Goal: Task Accomplishment & Management: Use online tool/utility

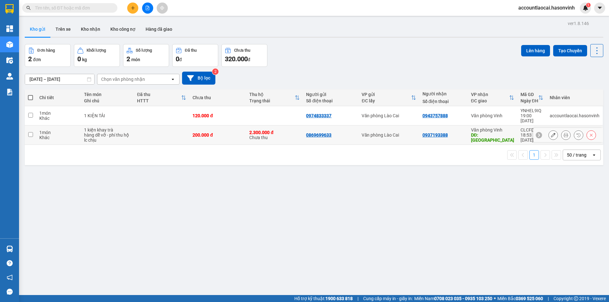
click at [284, 134] on div "2.300.000 đ Chưa thu" at bounding box center [274, 135] width 50 height 10
checkbox input "true"
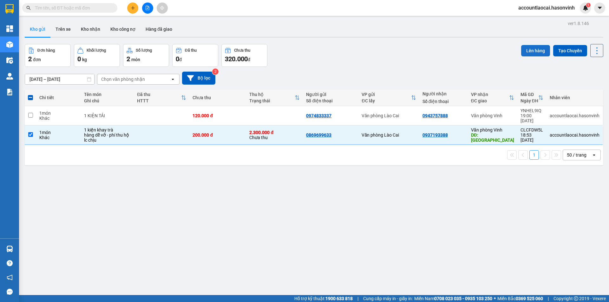
click at [531, 54] on button "Lên hàng" at bounding box center [535, 50] width 29 height 11
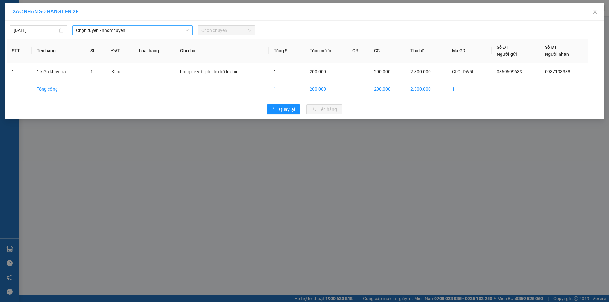
click at [152, 30] on span "Chọn tuyến - nhóm tuyến" at bounding box center [132, 31] width 113 height 10
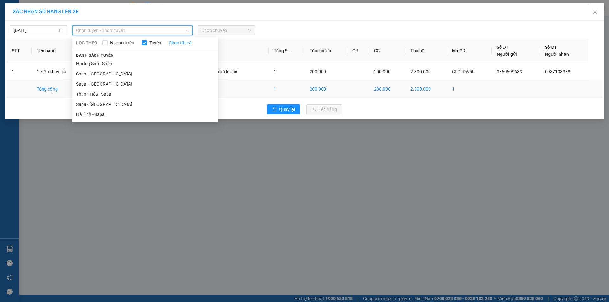
drag, startPoint x: 106, startPoint y: 101, endPoint x: 119, endPoint y: 86, distance: 19.1
click at [106, 101] on li "Sapa - [GEOGRAPHIC_DATA]" at bounding box center [145, 104] width 146 height 10
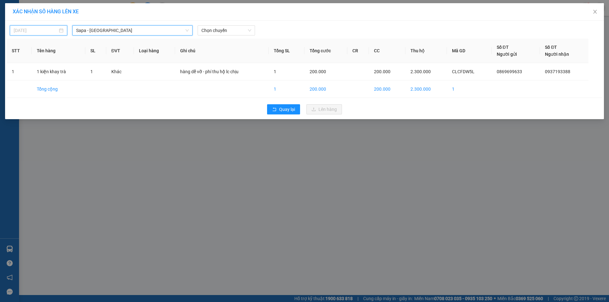
click at [35, 29] on input "[DATE]" at bounding box center [36, 30] width 44 height 7
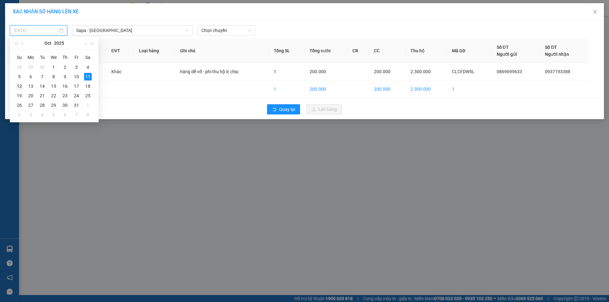
click at [19, 85] on div "12" at bounding box center [20, 87] width 8 height 8
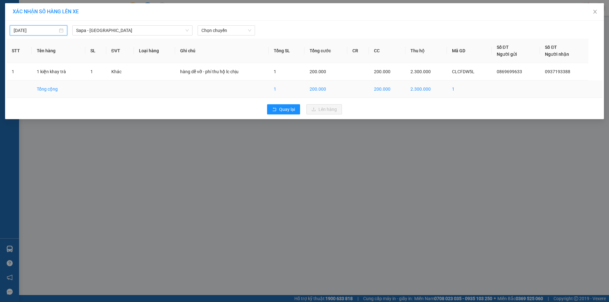
type input "[DATE]"
click at [215, 32] on span "Chọn chuyến" at bounding box center [227, 31] width 50 height 10
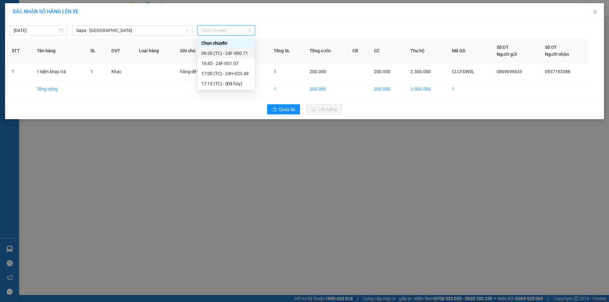
click at [225, 49] on div "06:30 (TC) - 24F-000.71" at bounding box center [226, 53] width 57 height 10
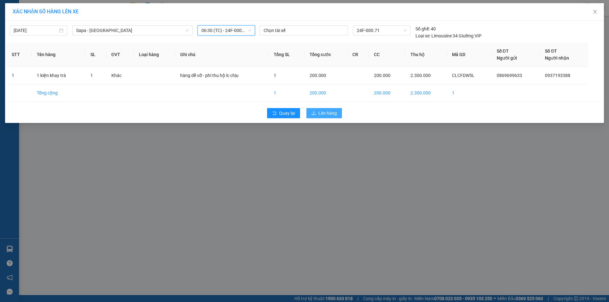
click at [334, 112] on span "Lên hàng" at bounding box center [328, 113] width 18 height 7
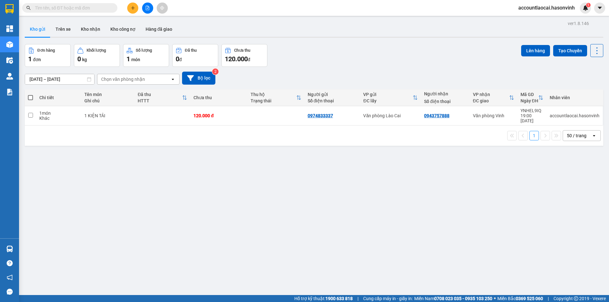
click at [89, 9] on input "text" at bounding box center [72, 7] width 75 height 7
click at [146, 10] on button at bounding box center [147, 8] width 11 height 11
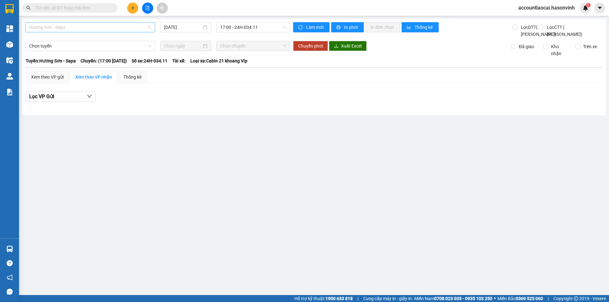
click at [81, 25] on span "Hương Sơn - Sapa" at bounding box center [90, 28] width 122 height 10
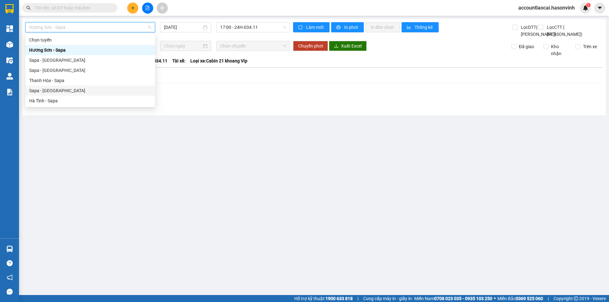
click at [49, 89] on div "Sapa - [GEOGRAPHIC_DATA]" at bounding box center [90, 90] width 122 height 7
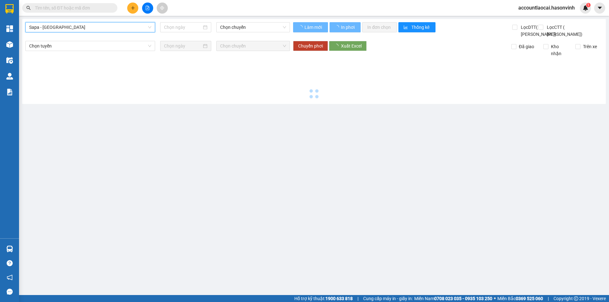
type input "[DATE]"
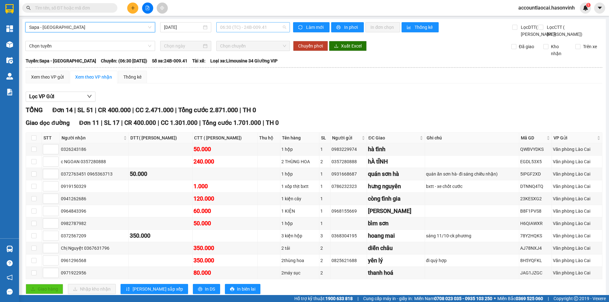
click at [249, 28] on span "06:30 (TC) - 24B-009.41" at bounding box center [253, 28] width 66 height 10
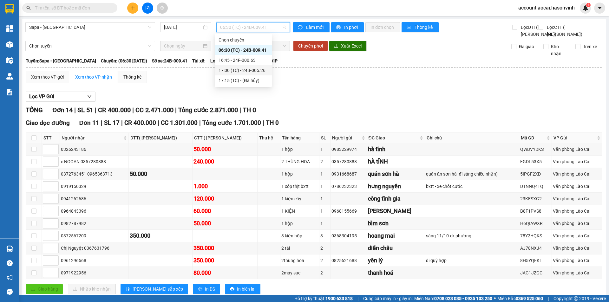
click at [259, 72] on div "17:00 (TC) - 24B-005.26" at bounding box center [244, 70] width 50 height 7
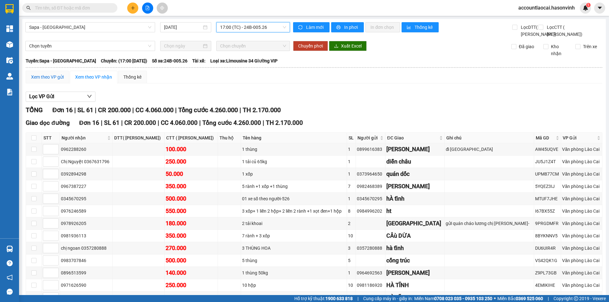
click at [49, 81] on div "Xem theo VP gửi" at bounding box center [47, 77] width 33 height 7
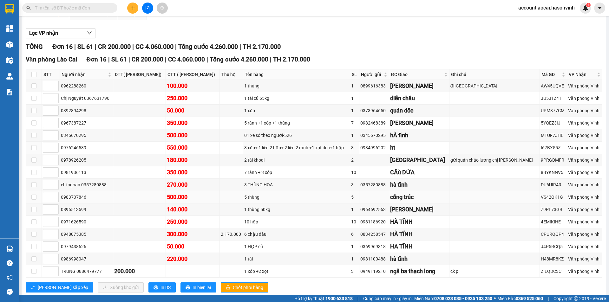
scroll to position [93, 0]
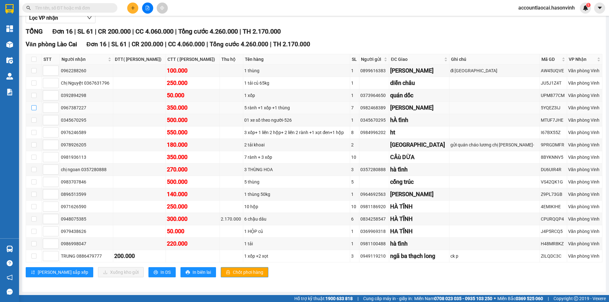
click at [34, 107] on input "checkbox" at bounding box center [33, 107] width 5 height 5
checkbox input "true"
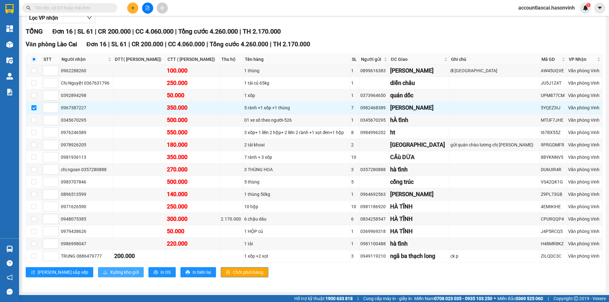
click at [110, 271] on span "Xuống kho gửi" at bounding box center [124, 272] width 29 height 7
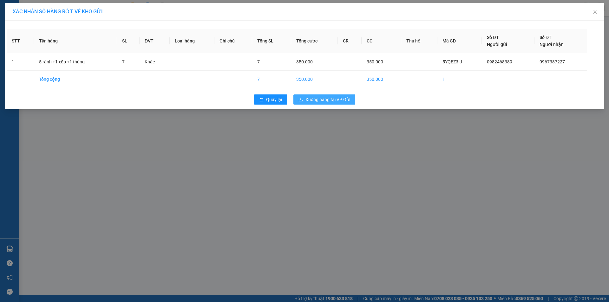
click at [326, 104] on button "Xuống hàng tại VP Gửi" at bounding box center [325, 100] width 62 height 10
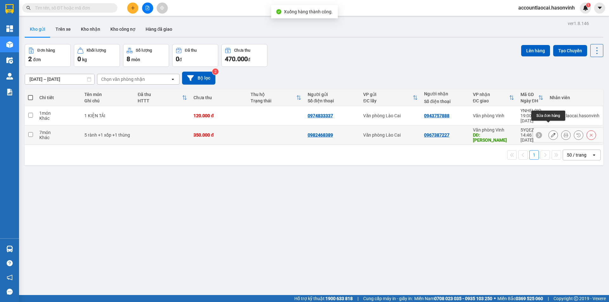
click at [549, 130] on button at bounding box center [553, 135] width 9 height 11
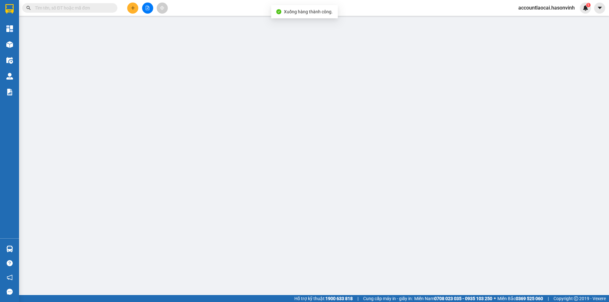
type input "0982468389"
type input "0967387227"
type input "[PERSON_NAME]"
type input "0"
type input "350.000"
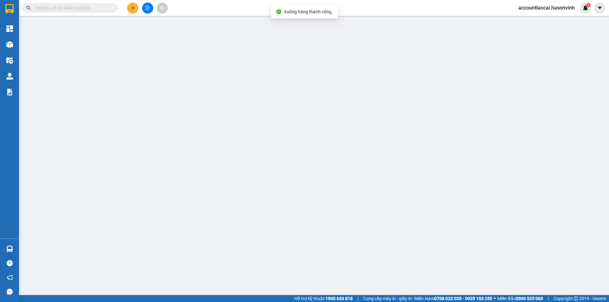
type input "350.000"
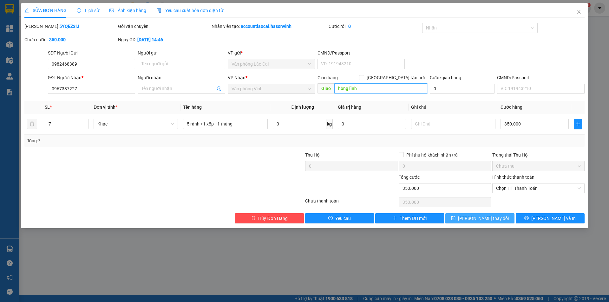
type input "hồng lĩnh"
click at [506, 216] on button "[PERSON_NAME] thay đổi" at bounding box center [480, 219] width 69 height 10
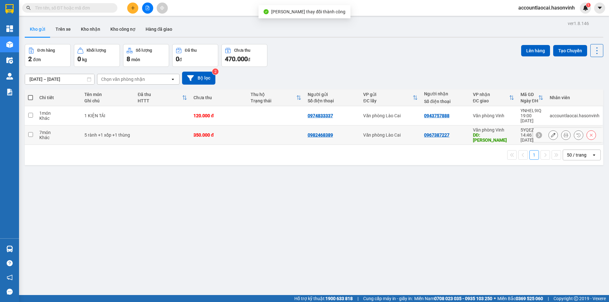
click at [265, 126] on td at bounding box center [276, 135] width 57 height 19
checkbox input "true"
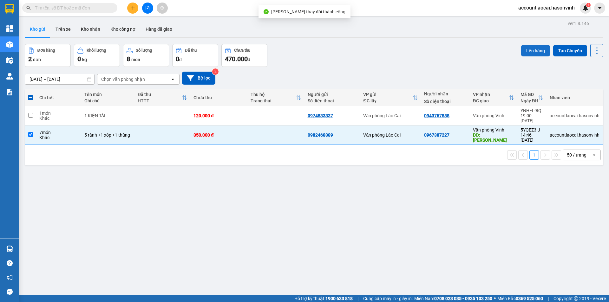
click at [537, 52] on button "Lên hàng" at bounding box center [535, 50] width 29 height 11
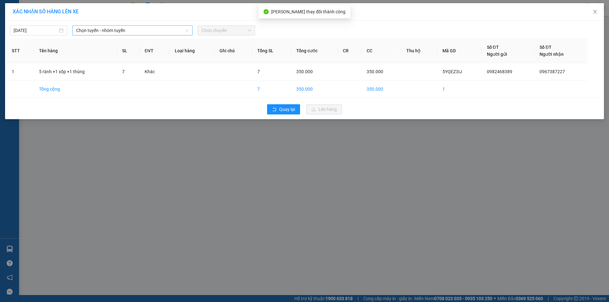
click at [92, 30] on span "Chọn tuyến - nhóm tuyến" at bounding box center [132, 31] width 113 height 10
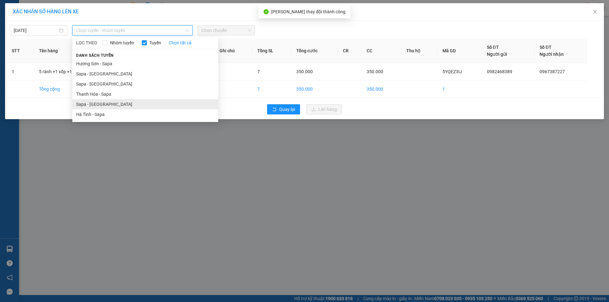
click at [97, 104] on li "Sapa - [GEOGRAPHIC_DATA]" at bounding box center [145, 104] width 146 height 10
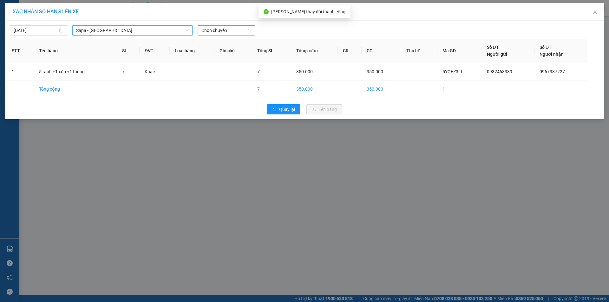
click at [216, 31] on span "Chọn chuyến" at bounding box center [227, 31] width 50 height 10
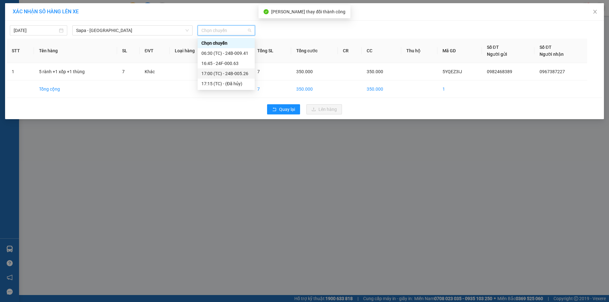
click at [227, 73] on div "17:00 (TC) - 24B-005.26" at bounding box center [227, 73] width 50 height 7
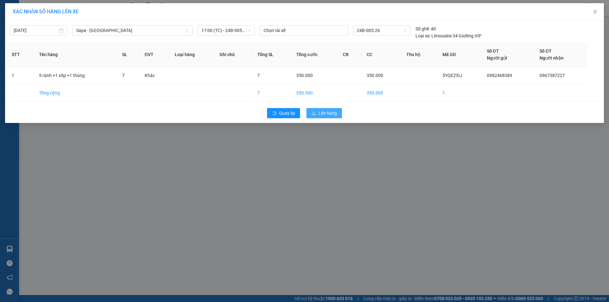
click at [335, 115] on span "Lên hàng" at bounding box center [328, 113] width 18 height 7
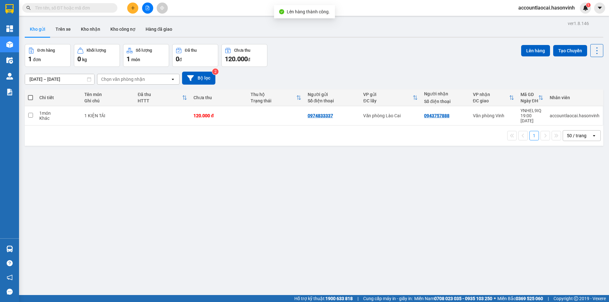
click at [195, 177] on div "ver 1.8.146 Kho gửi Trên xe Kho nhận Kho công nợ Hàng đã giao Đơn hàng 1 đơn Kh…" at bounding box center [314, 170] width 584 height 302
click at [97, 10] on input "text" at bounding box center [72, 7] width 75 height 7
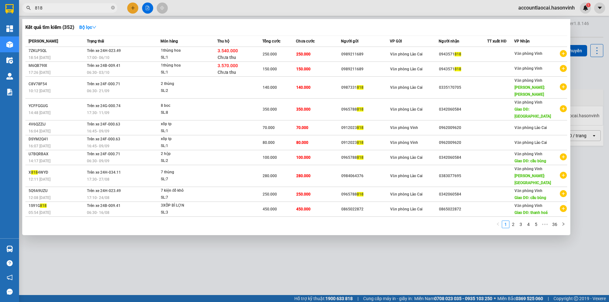
type input "818"
click at [323, 271] on div at bounding box center [304, 151] width 609 height 302
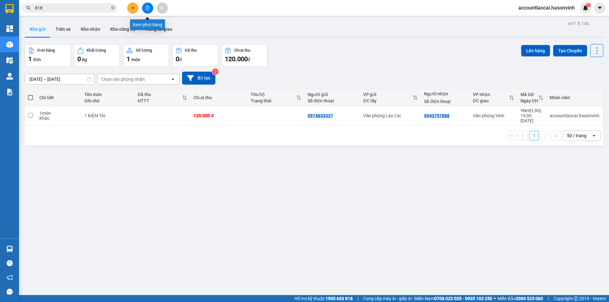
click at [149, 8] on icon "file-add" at bounding box center [147, 8] width 4 height 4
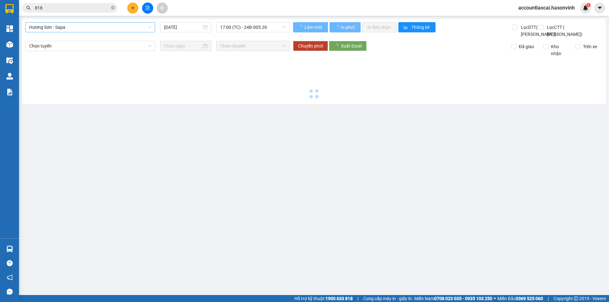
click at [69, 31] on span "Hương Sơn - Sapa" at bounding box center [90, 28] width 122 height 10
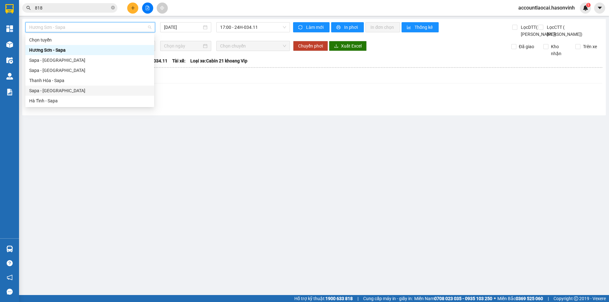
click at [58, 93] on div "Sapa - [GEOGRAPHIC_DATA]" at bounding box center [89, 90] width 121 height 7
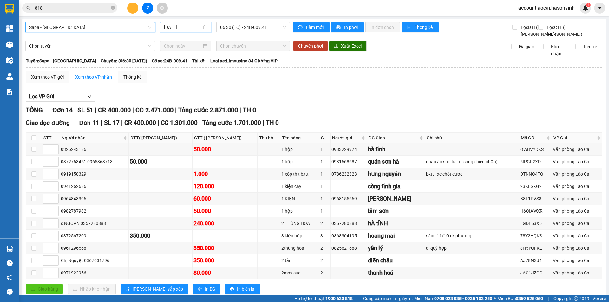
click at [165, 26] on input "[DATE]" at bounding box center [183, 27] width 38 height 7
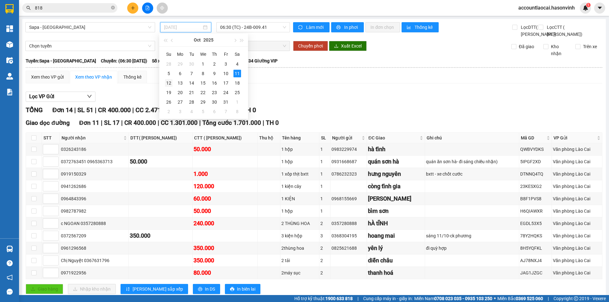
click at [167, 81] on div "12" at bounding box center [169, 83] width 8 height 8
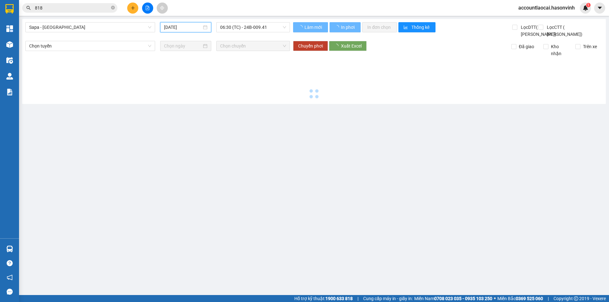
type input "[DATE]"
